Goal: Connect with others: Connect with others

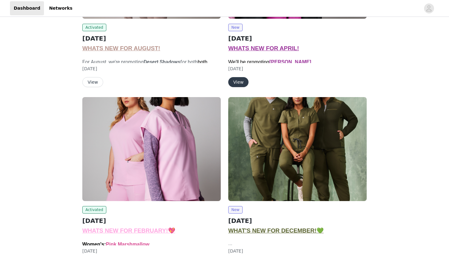
scroll to position [183, 0]
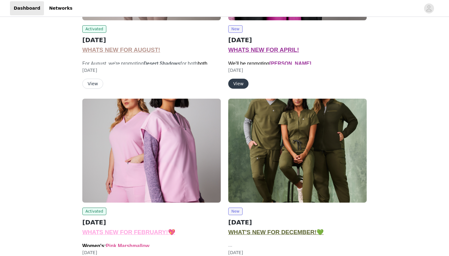
click at [89, 85] on button "View" at bounding box center [92, 84] width 21 height 10
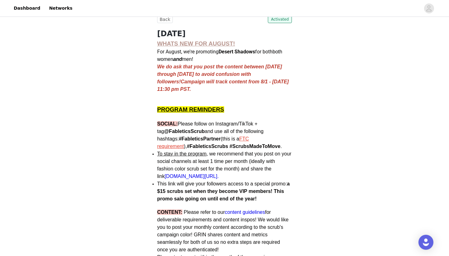
scroll to position [120, 0]
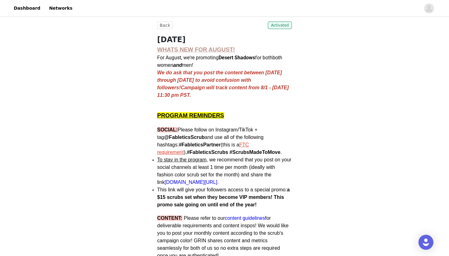
click at [232, 56] on strong "Desert Shadows" at bounding box center [236, 58] width 36 height 6
drag, startPoint x: 232, startPoint y: 56, endPoint x: 247, endPoint y: 56, distance: 15.0
click at [247, 56] on strong "Desert Shadows" at bounding box center [236, 58] width 36 height 6
copy strong "Desert Shadows"
drag, startPoint x: 198, startPoint y: 144, endPoint x: 151, endPoint y: 145, distance: 48.0
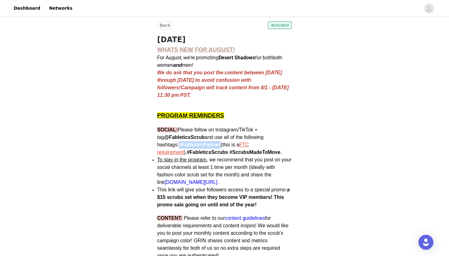
copy span "#FableticsPartner"
click at [231, 59] on strong "Desert Shadows" at bounding box center [236, 58] width 36 height 6
drag, startPoint x: 231, startPoint y: 59, endPoint x: 249, endPoint y: 58, distance: 17.8
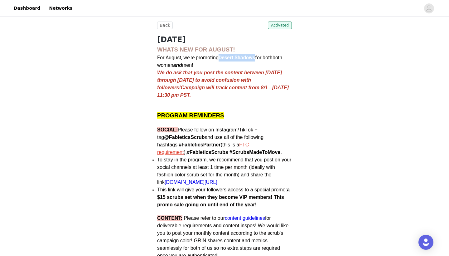
click at [249, 58] on strong "Desert Shadows" at bounding box center [236, 58] width 36 height 6
copy strong "Desert Shadows"
drag, startPoint x: 251, startPoint y: 153, endPoint x: 150, endPoint y: 152, distance: 100.3
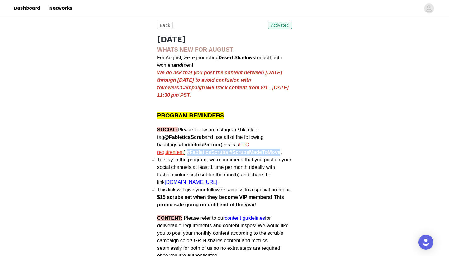
copy span "#FableticsScrubs #ScrubsMadeToMove"
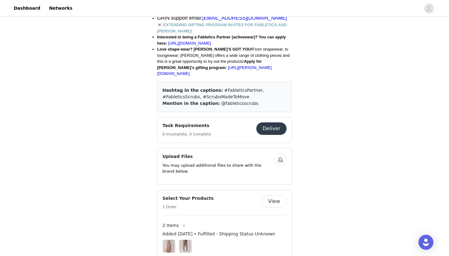
scroll to position [483, 0]
click at [272, 122] on button "Deliver" at bounding box center [271, 128] width 30 height 12
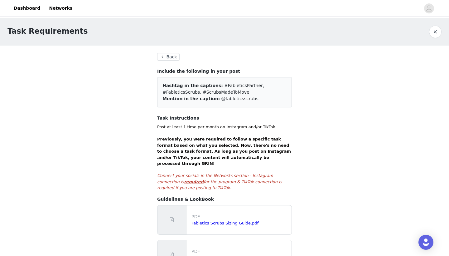
click at [171, 55] on button "Back" at bounding box center [168, 56] width 22 height 7
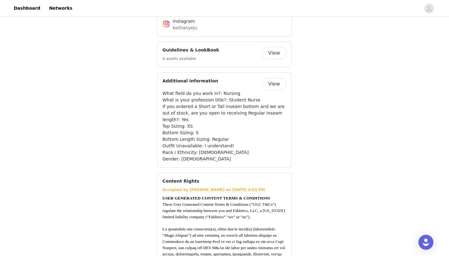
scroll to position [765, 0]
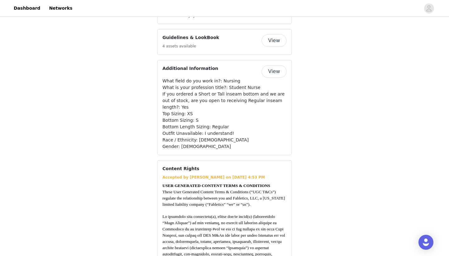
click at [278, 34] on button "View" at bounding box center [273, 40] width 25 height 12
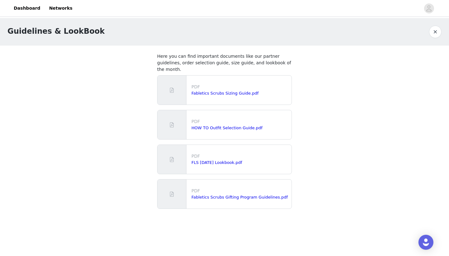
click at [436, 31] on button "button" at bounding box center [435, 32] width 12 height 12
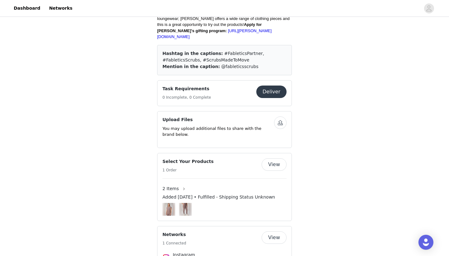
scroll to position [497, 0]
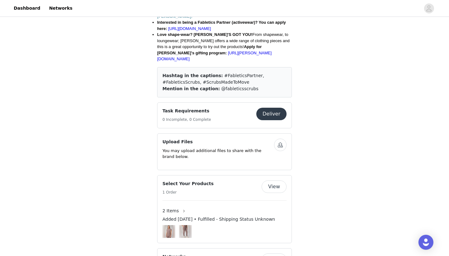
click at [265, 108] on button "Deliver" at bounding box center [271, 114] width 30 height 12
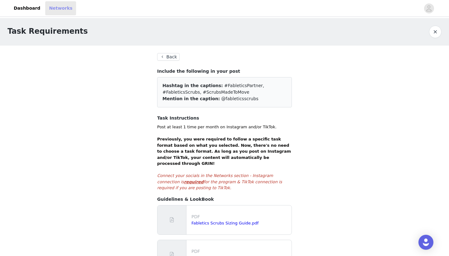
click at [61, 9] on link "Networks" at bounding box center [60, 8] width 31 height 14
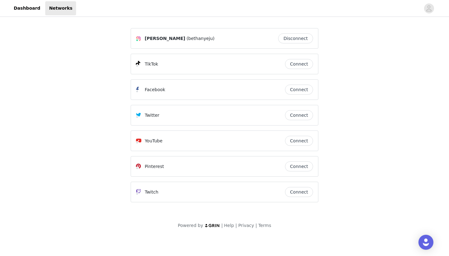
click at [297, 65] on button "Connect" at bounding box center [299, 64] width 28 height 10
click at [301, 65] on button "Connect" at bounding box center [299, 64] width 28 height 10
click at [21, 8] on link "Dashboard" at bounding box center [27, 8] width 34 height 14
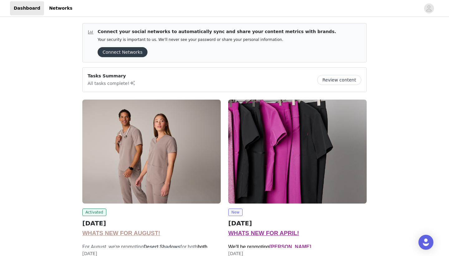
click at [123, 53] on button "Connect Networks" at bounding box center [123, 52] width 50 height 10
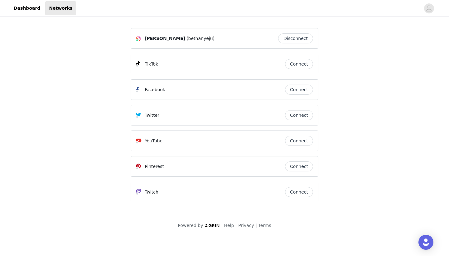
click at [295, 64] on button "Connect" at bounding box center [299, 64] width 28 height 10
click at [25, 3] on link "Dashboard" at bounding box center [27, 8] width 34 height 14
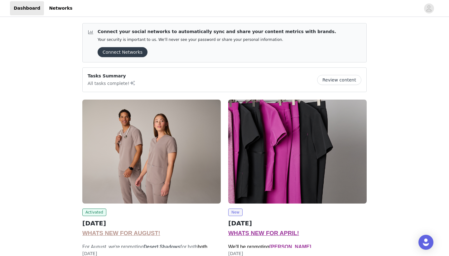
click at [350, 81] on button "Review content" at bounding box center [339, 80] width 44 height 10
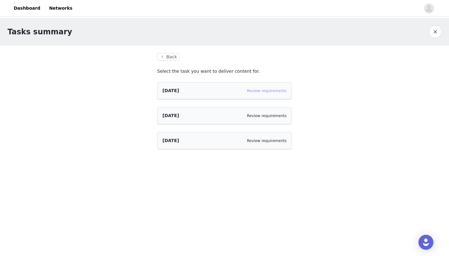
click at [272, 91] on link "Review requirements" at bounding box center [267, 90] width 40 height 4
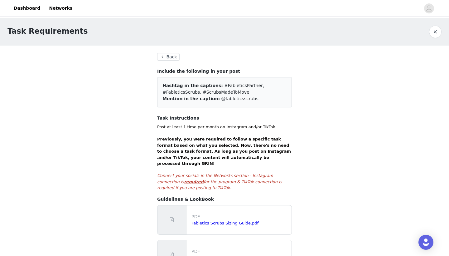
click at [165, 58] on button "Back" at bounding box center [168, 56] width 22 height 7
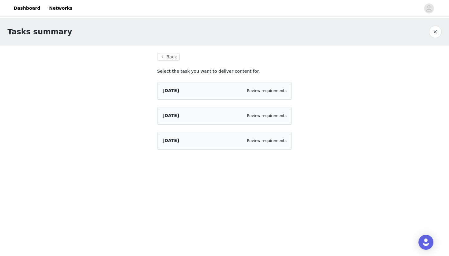
click at [435, 30] on button "button" at bounding box center [435, 32] width 12 height 12
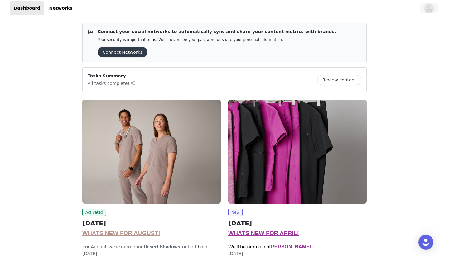
click at [433, 12] on button "button" at bounding box center [428, 8] width 17 height 10
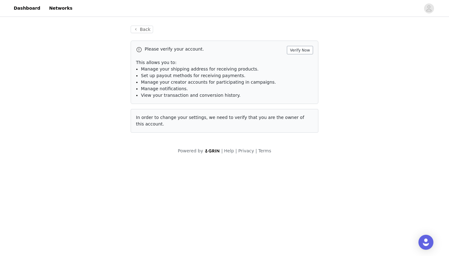
click at [306, 49] on button "Verify Now" at bounding box center [300, 50] width 26 height 8
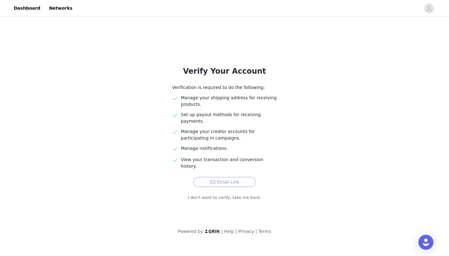
click at [217, 177] on button "Email Link" at bounding box center [224, 182] width 62 height 10
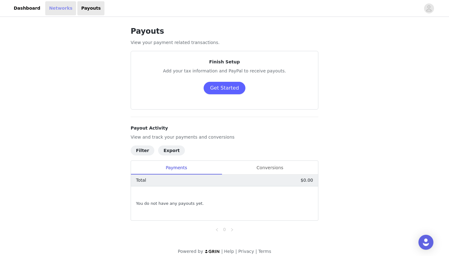
click at [54, 7] on link "Networks" at bounding box center [60, 8] width 31 height 14
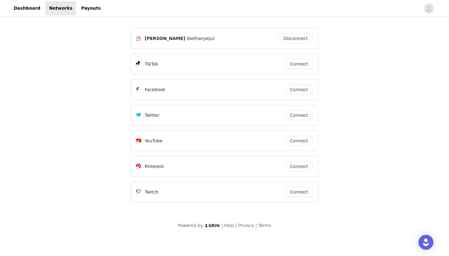
click at [298, 61] on button "Connect" at bounding box center [299, 64] width 28 height 10
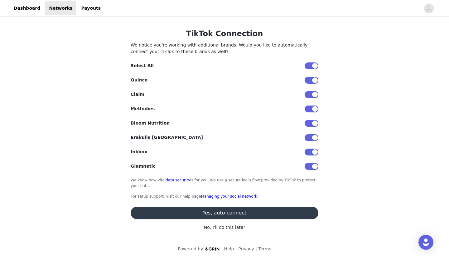
click at [221, 215] on button "Yes, auto connect" at bounding box center [225, 212] width 188 height 12
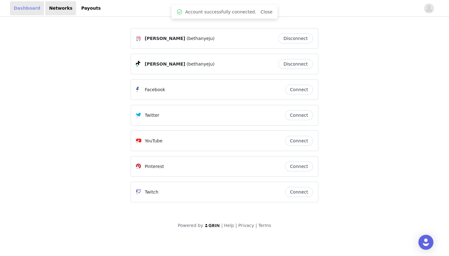
click at [31, 8] on link "Dashboard" at bounding box center [27, 8] width 34 height 14
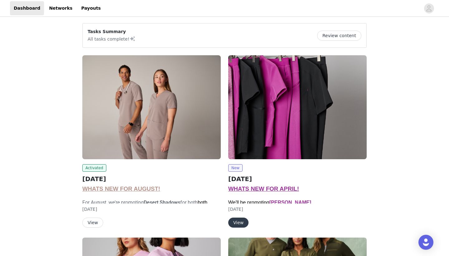
click at [95, 220] on button "View" at bounding box center [92, 222] width 21 height 10
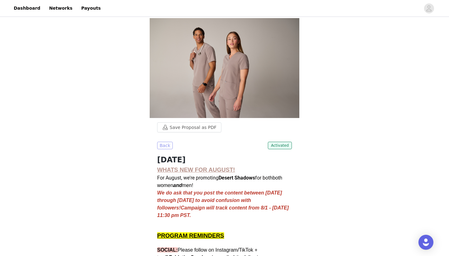
click at [165, 143] on button "Back" at bounding box center [165, 144] width 16 height 7
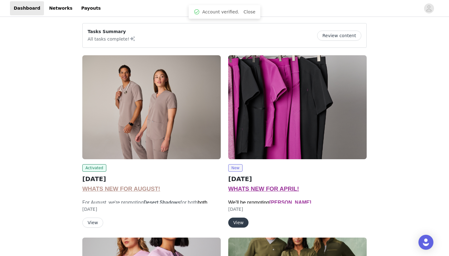
scroll to position [26, 0]
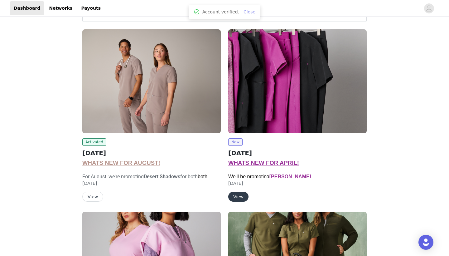
click at [250, 12] on link "Close" at bounding box center [249, 11] width 12 height 5
